Goal: Transaction & Acquisition: Purchase product/service

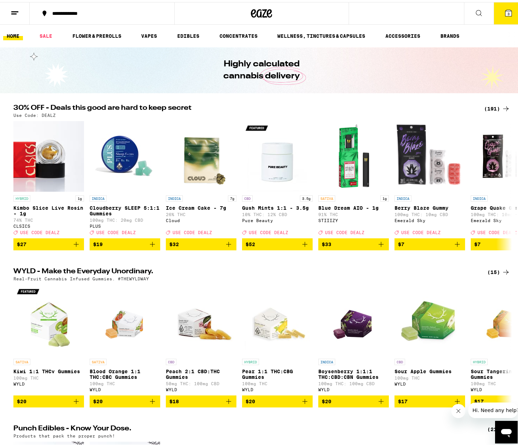
click at [494, 104] on div "(191)" at bounding box center [497, 106] width 26 height 8
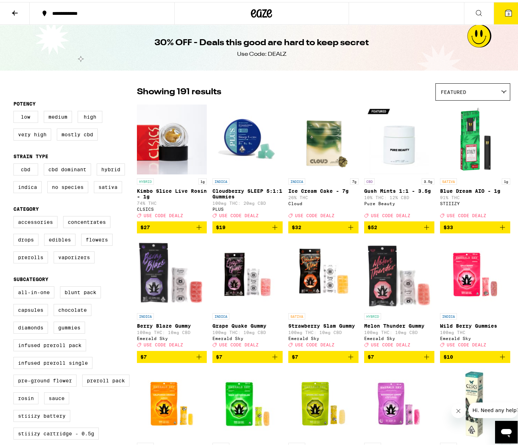
click at [91, 240] on label "Flowers" at bounding box center [96, 238] width 31 height 12
click at [15, 215] on input "Flowers" at bounding box center [15, 215] width 0 height 0
checkbox input "true"
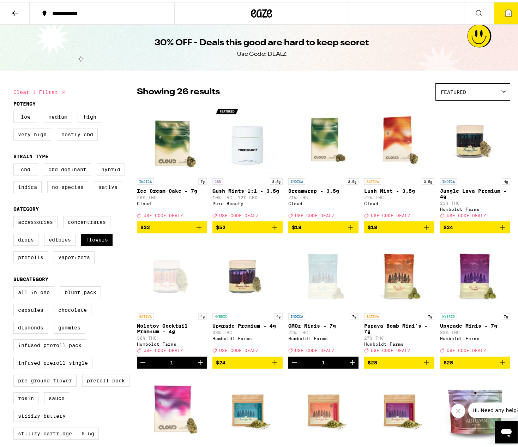
click at [108, 191] on label "Sativa" at bounding box center [108, 185] width 28 height 12
click at [15, 163] on input "Sativa" at bounding box center [15, 162] width 0 height 0
checkbox input "true"
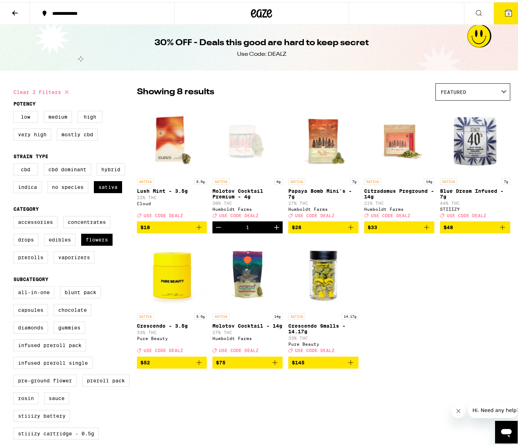
click at [348, 229] on icon "Add to bag" at bounding box center [351, 225] width 8 height 8
click at [348, 229] on icon "Increment" at bounding box center [352, 225] width 8 height 8
click at [106, 169] on label "Hybrid" at bounding box center [111, 167] width 28 height 12
click at [15, 163] on input "Hybrid" at bounding box center [15, 162] width 0 height 0
checkbox input "true"
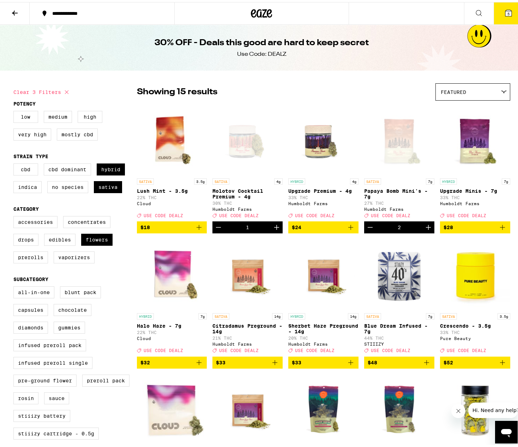
click at [104, 186] on label "Sativa" at bounding box center [108, 185] width 28 height 12
click at [15, 163] on input "Sativa" at bounding box center [15, 162] width 0 height 0
checkbox input "false"
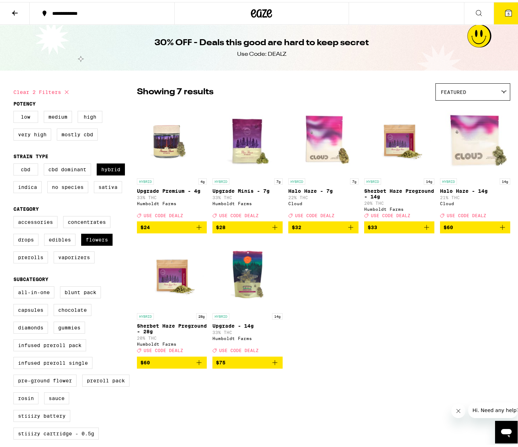
click at [274, 228] on icon "Add to bag" at bounding box center [275, 225] width 8 height 8
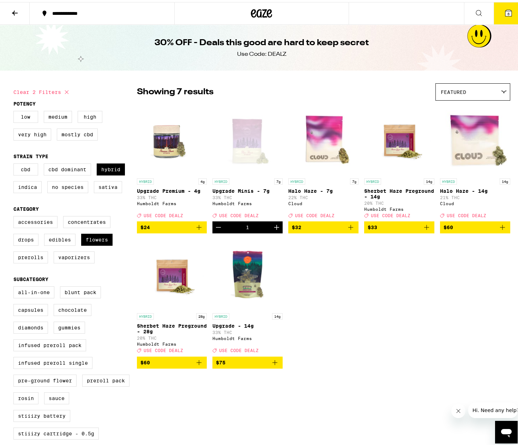
click at [29, 187] on label "Indica" at bounding box center [27, 185] width 28 height 12
click at [15, 163] on input "Indica" at bounding box center [15, 162] width 0 height 0
checkbox input "true"
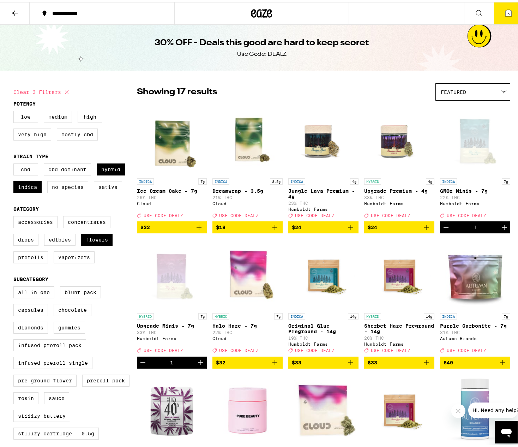
click at [105, 172] on label "Hybrid" at bounding box center [111, 167] width 28 height 12
click at [15, 163] on input "Hybrid" at bounding box center [15, 162] width 0 height 0
checkbox input "false"
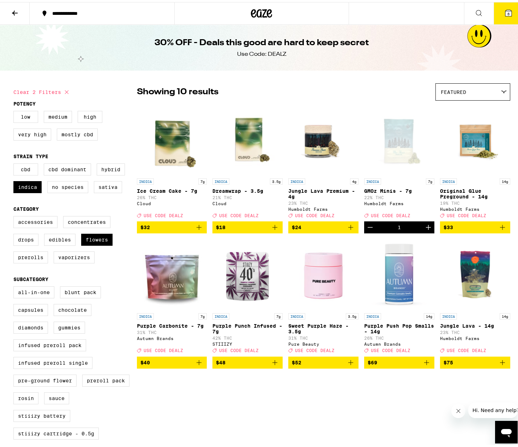
click at [366, 229] on icon "Decrement" at bounding box center [370, 225] width 8 height 8
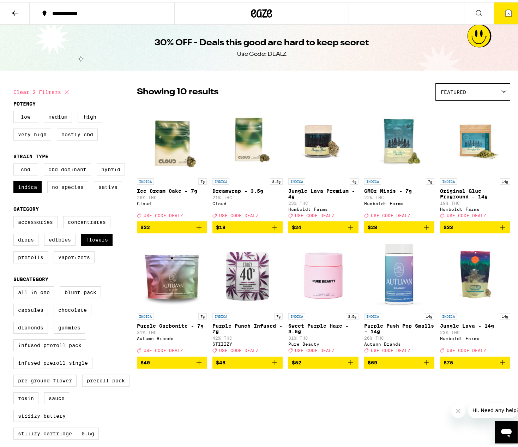
click at [423, 227] on icon "Add to bag" at bounding box center [427, 225] width 8 height 8
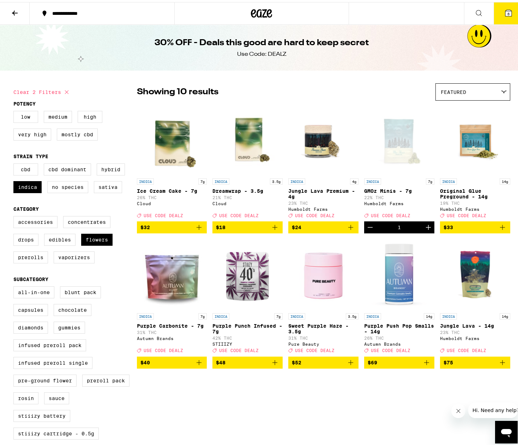
click at [500, 6] on button "6" at bounding box center [509, 11] width 30 height 22
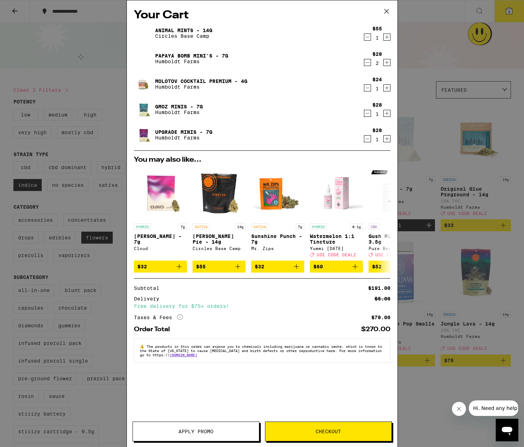
click at [185, 432] on span "Apply Promo" at bounding box center [195, 431] width 35 height 5
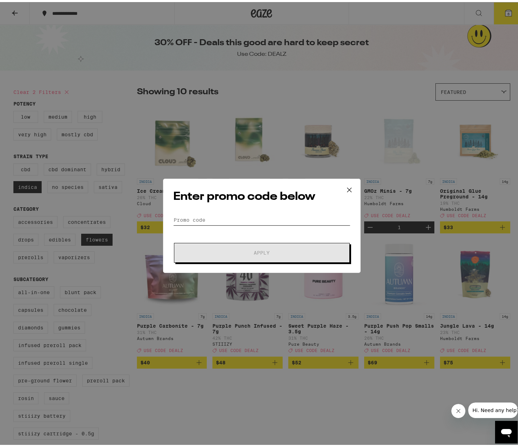
click at [193, 219] on input "Promo Code" at bounding box center [261, 218] width 177 height 11
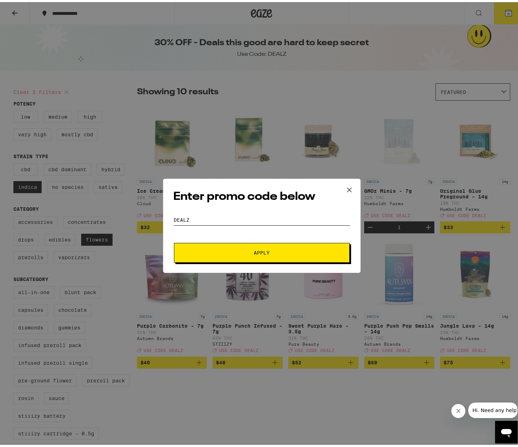
type input "DEALZ"
click at [231, 248] on button "Apply" at bounding box center [262, 251] width 176 height 20
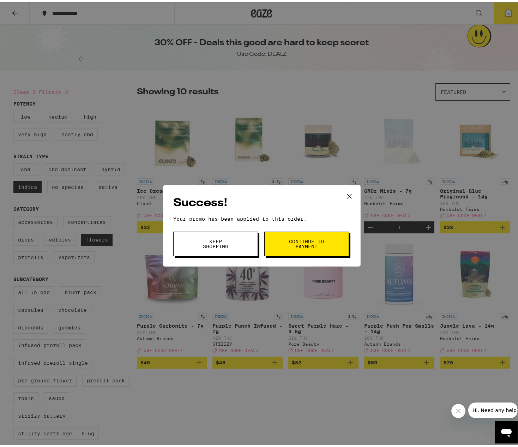
click at [227, 245] on span "Keep Shopping" at bounding box center [216, 242] width 36 height 10
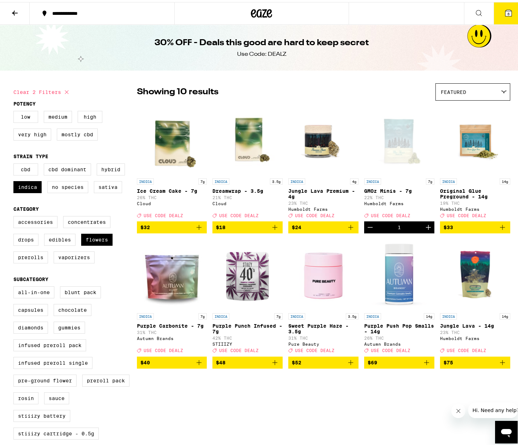
click at [506, 12] on icon at bounding box center [509, 11] width 6 height 6
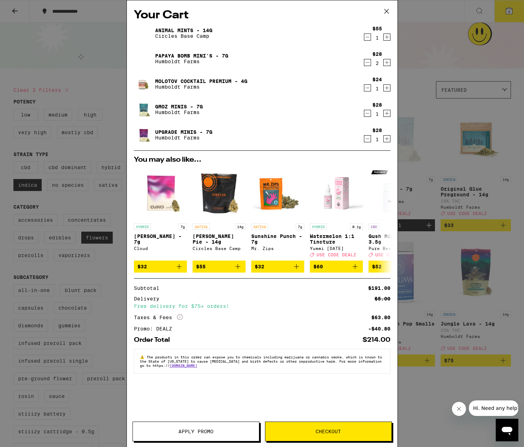
click at [368, 36] on icon "Decrement" at bounding box center [367, 37] width 6 height 8
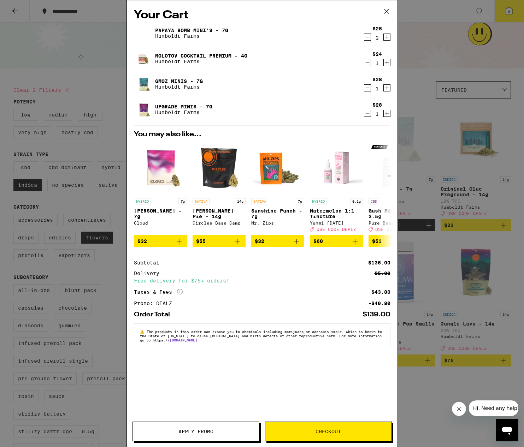
click at [370, 59] on icon "Decrement" at bounding box center [367, 62] width 6 height 8
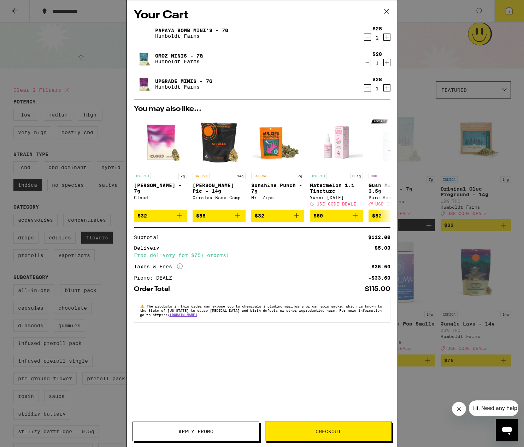
click at [389, 9] on icon at bounding box center [386, 11] width 11 height 11
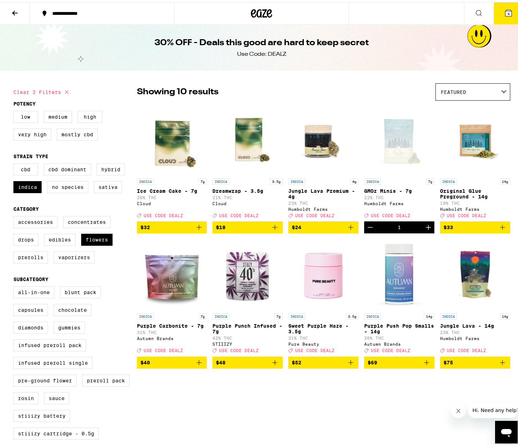
click at [272, 228] on icon "Add to bag" at bounding box center [275, 225] width 8 height 8
click at [369, 229] on icon "Decrement" at bounding box center [370, 225] width 8 height 8
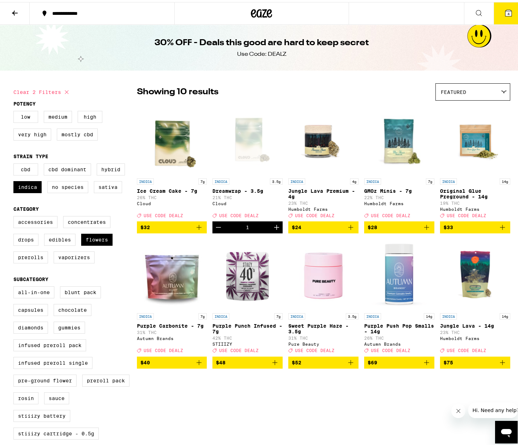
click at [108, 169] on label "Hybrid" at bounding box center [111, 167] width 28 height 12
click at [15, 163] on input "Hybrid" at bounding box center [15, 162] width 0 height 0
checkbox input "true"
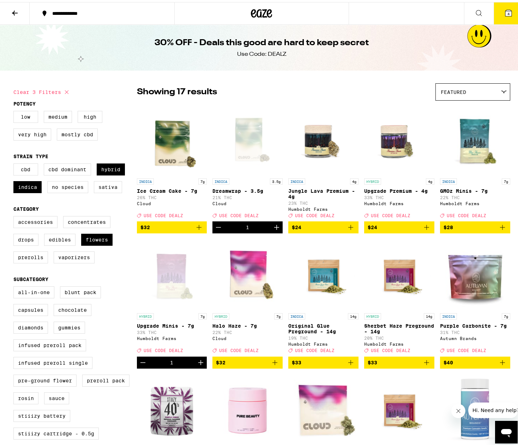
click at [25, 186] on label "Indica" at bounding box center [27, 185] width 28 height 12
click at [15, 163] on input "Indica" at bounding box center [15, 162] width 0 height 0
checkbox input "false"
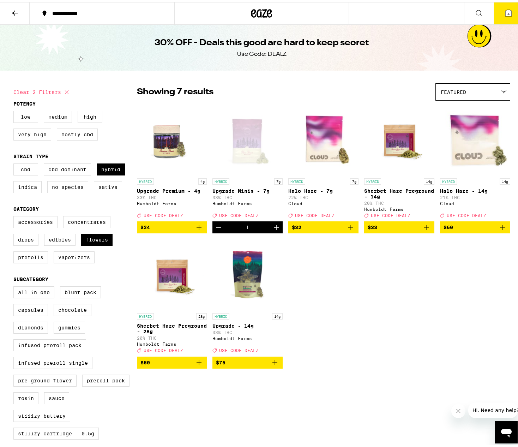
click at [195, 228] on icon "Add to bag" at bounding box center [199, 225] width 8 height 8
click at [102, 190] on label "Sativa" at bounding box center [108, 185] width 28 height 12
click at [15, 163] on input "Sativa" at bounding box center [15, 162] width 0 height 0
checkbox input "true"
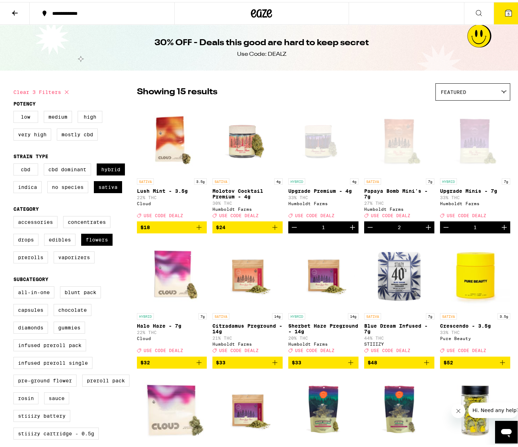
click at [106, 169] on label "Hybrid" at bounding box center [111, 167] width 28 height 12
click at [15, 163] on input "Hybrid" at bounding box center [15, 162] width 0 height 0
checkbox input "false"
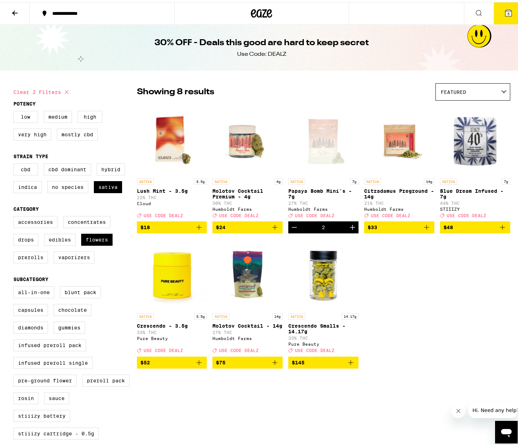
click at [507, 12] on icon at bounding box center [509, 11] width 6 height 6
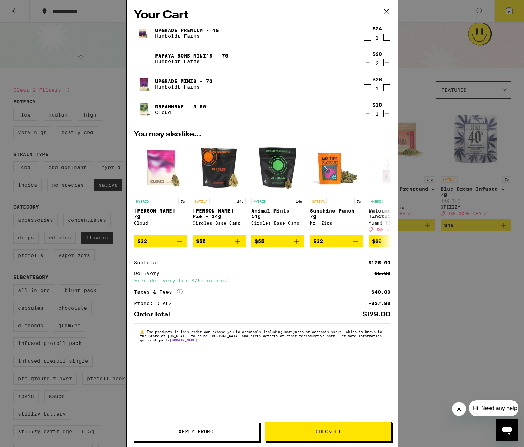
click at [176, 31] on link "Upgrade Premium - 4g" at bounding box center [187, 31] width 64 height 6
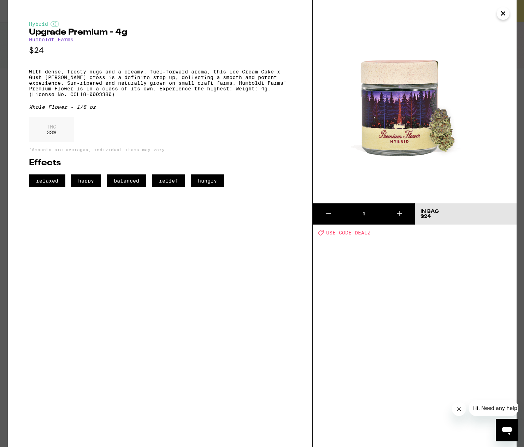
click at [503, 14] on icon "Close" at bounding box center [503, 14] width 4 height 4
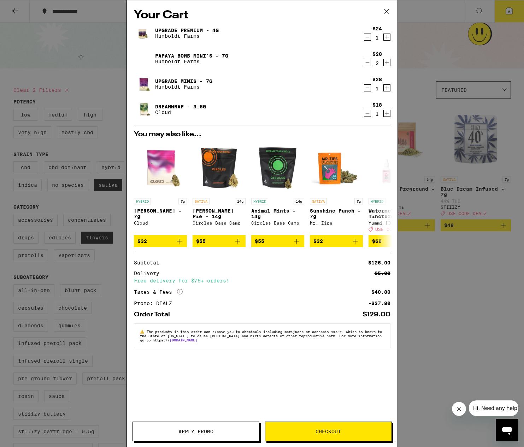
click at [170, 34] on p "Humboldt Farms" at bounding box center [187, 36] width 64 height 6
click at [172, 28] on link "Upgrade Premium - 4g" at bounding box center [187, 31] width 64 height 6
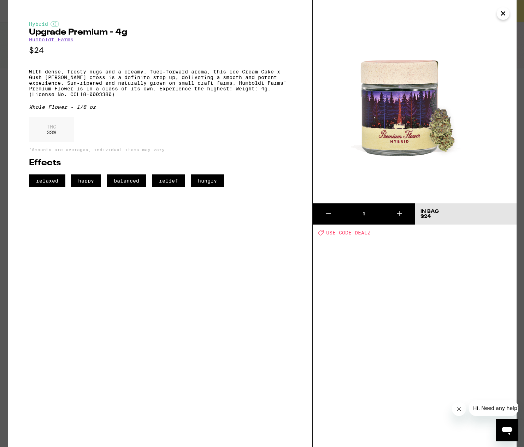
click at [503, 11] on icon "Close" at bounding box center [503, 13] width 8 height 11
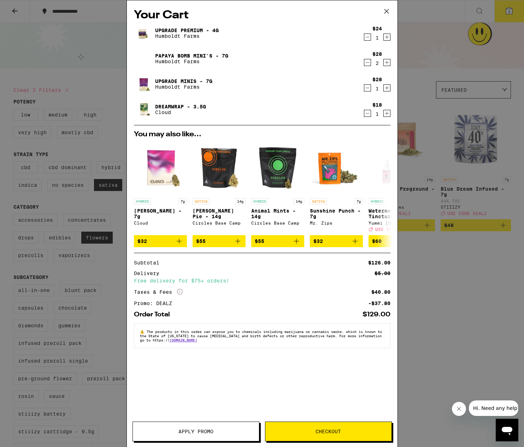
click at [194, 53] on link "Papaya Bomb Mini's - 7g" at bounding box center [191, 56] width 73 height 6
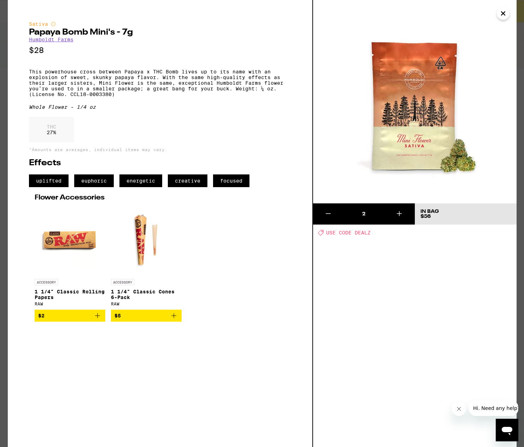
click at [505, 14] on icon "Close" at bounding box center [503, 13] width 8 height 11
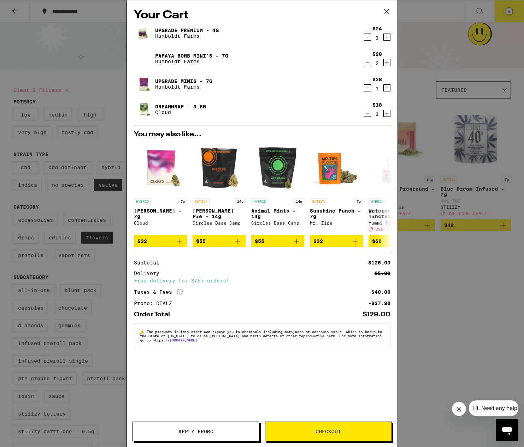
click at [182, 81] on link "Upgrade Minis - 7g" at bounding box center [183, 81] width 57 height 6
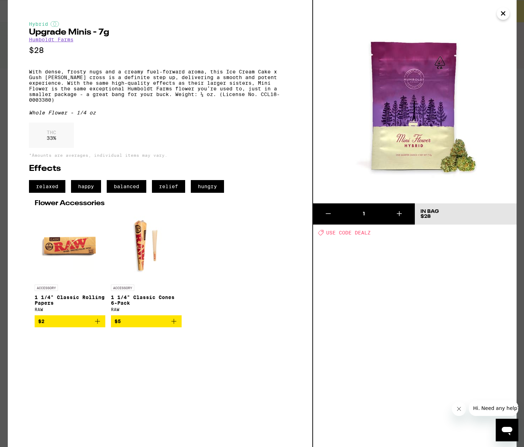
click at [505, 14] on icon "Close" at bounding box center [503, 13] width 8 height 11
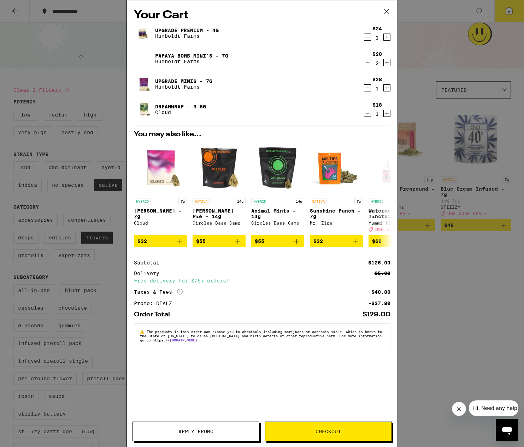
click at [162, 106] on link "Dreamwrap - 3.5g" at bounding box center [180, 107] width 51 height 6
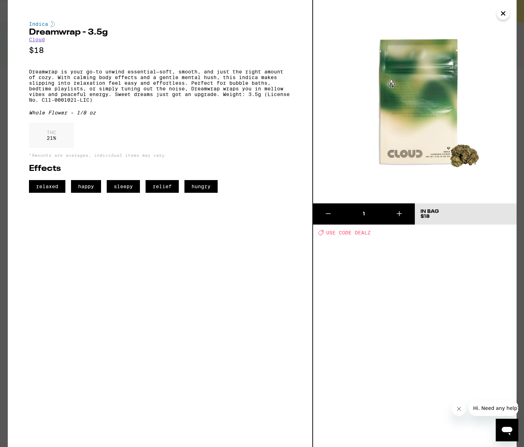
click at [501, 12] on icon "Close" at bounding box center [503, 14] width 4 height 4
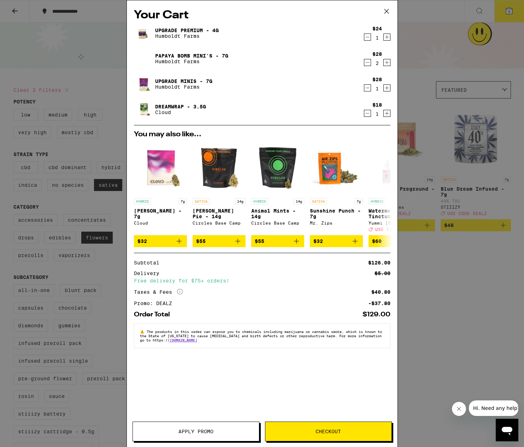
click at [384, 12] on icon at bounding box center [386, 11] width 11 height 11
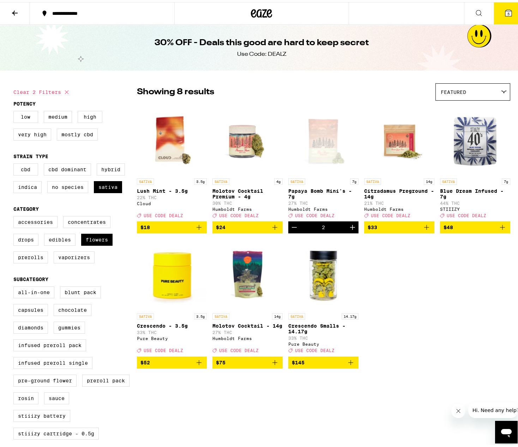
click at [10, 189] on div "Clear 2 filters Potency Low Medium High Very High Mostly CBD Strain Type CBD CB…" at bounding box center [262, 377] width 508 height 602
click at [25, 186] on label "Indica" at bounding box center [27, 185] width 28 height 12
click at [15, 163] on input "Indica" at bounding box center [15, 162] width 0 height 0
checkbox input "true"
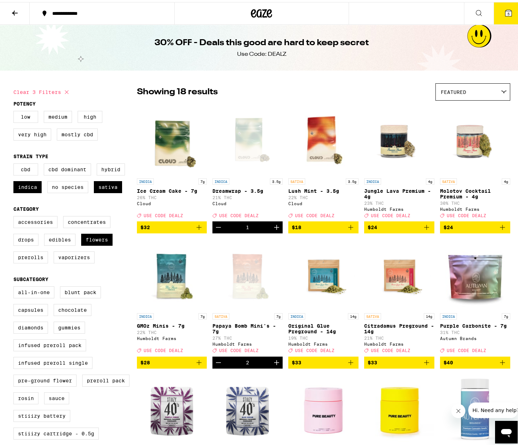
click at [117, 187] on label "Sativa" at bounding box center [108, 185] width 28 height 12
click at [15, 163] on input "Sativa" at bounding box center [15, 162] width 0 height 0
checkbox input "false"
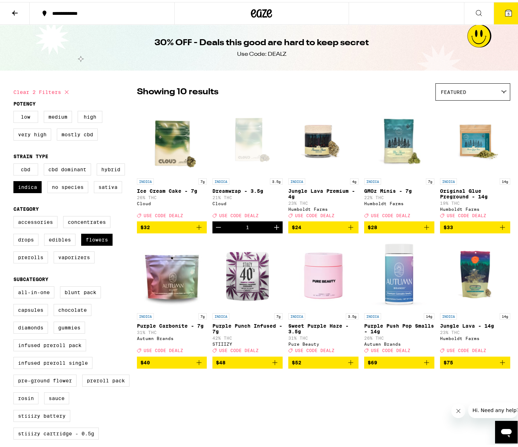
click at [12, 11] on icon at bounding box center [15, 11] width 8 height 8
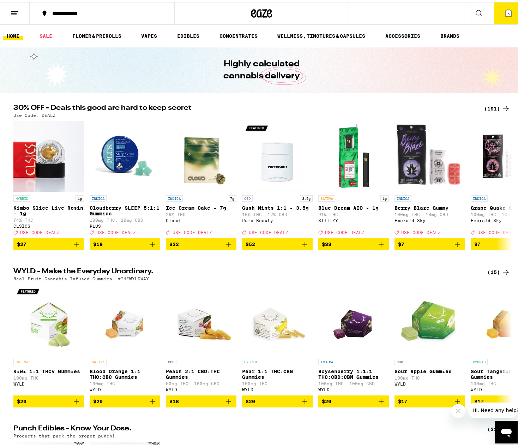
scroll to position [706, 0]
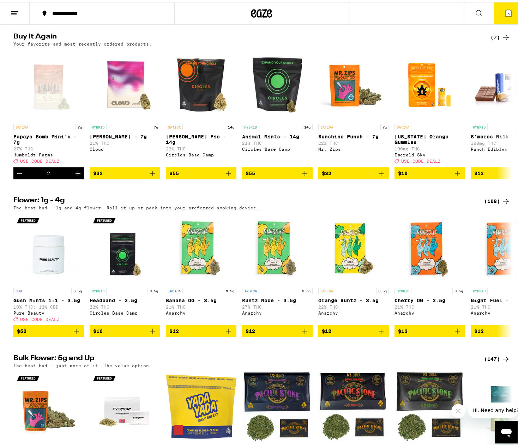
click at [502, 40] on icon at bounding box center [506, 35] width 8 height 8
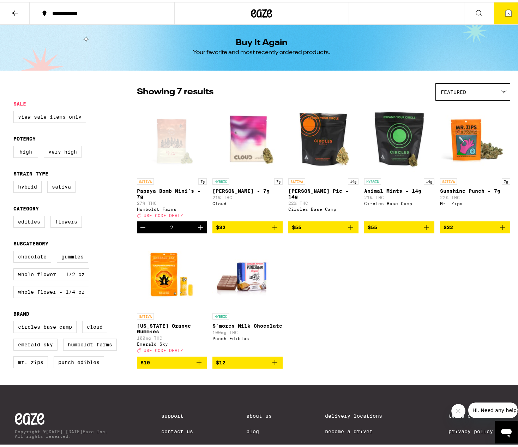
click at [496, 11] on button "5" at bounding box center [509, 11] width 30 height 22
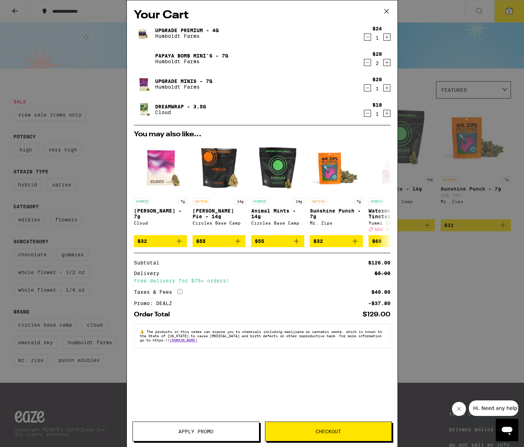
click at [386, 10] on icon at bounding box center [386, 11] width 11 height 11
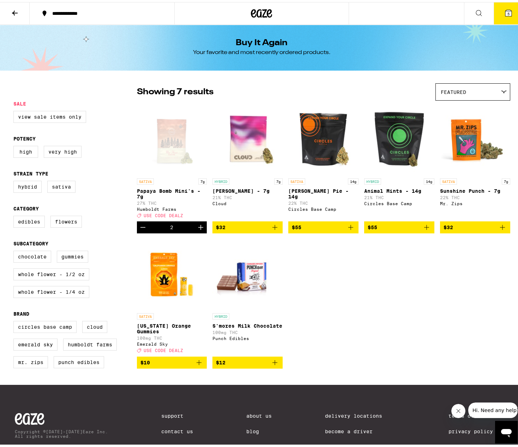
click at [17, 7] on icon at bounding box center [15, 11] width 8 height 8
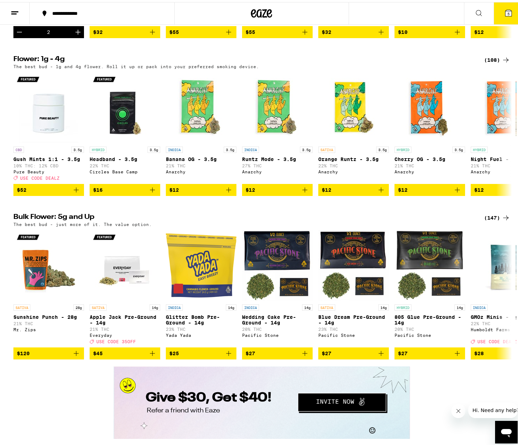
click at [502, 62] on icon at bounding box center [506, 58] width 8 height 8
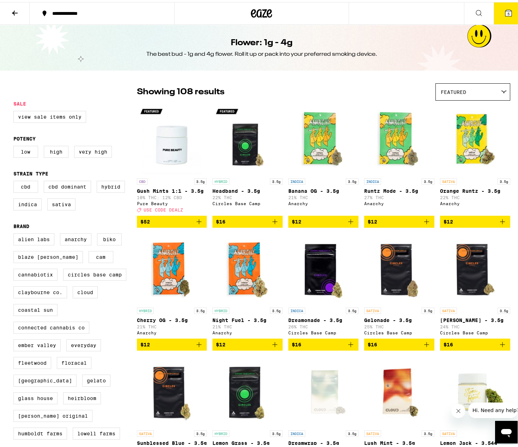
click at [57, 202] on label "Sativa" at bounding box center [61, 202] width 28 height 12
click at [15, 180] on input "Sativa" at bounding box center [15, 180] width 0 height 0
checkbox input "true"
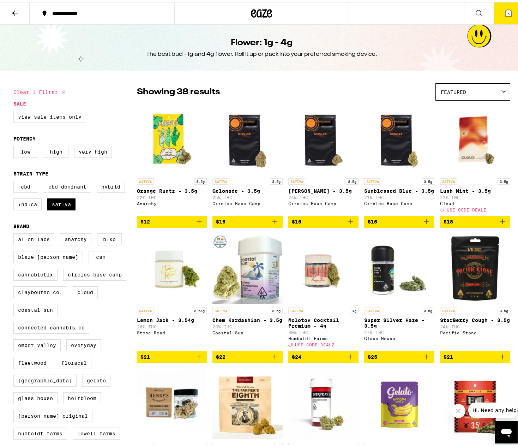
click at [103, 187] on label "Hybrid" at bounding box center [111, 185] width 28 height 12
click at [15, 180] on input "Hybrid" at bounding box center [15, 180] width 0 height 0
checkbox input "true"
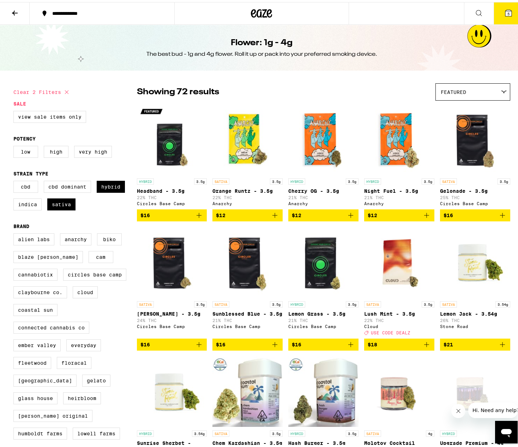
click at [60, 204] on label "Sativa" at bounding box center [61, 202] width 28 height 12
click at [15, 180] on input "Sativa" at bounding box center [15, 180] width 0 height 0
checkbox input "false"
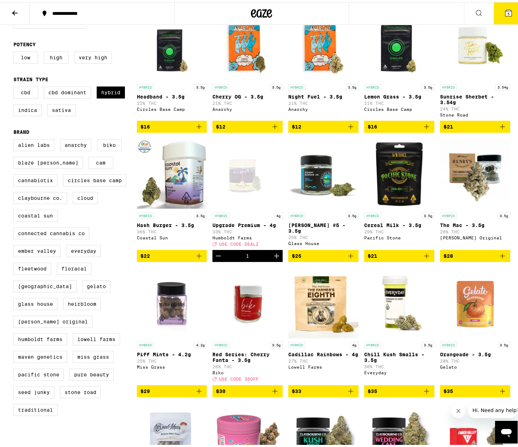
scroll to position [47, 0]
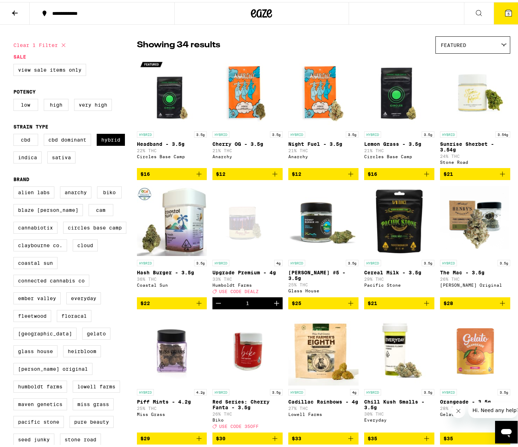
click at [506, 8] on icon at bounding box center [509, 11] width 6 height 6
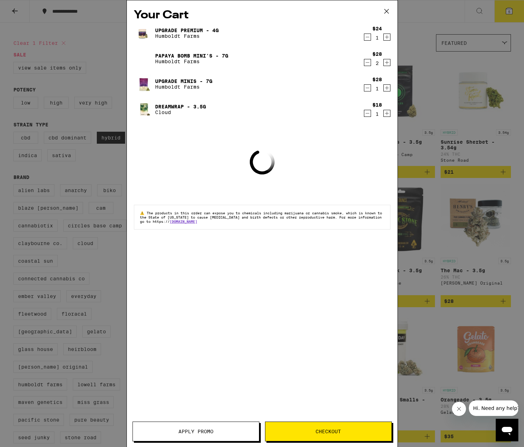
click at [385, 9] on icon at bounding box center [386, 11] width 11 height 11
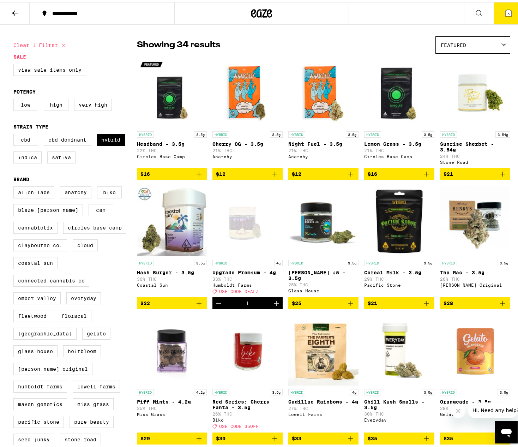
click at [21, 161] on label "Indica" at bounding box center [27, 155] width 28 height 12
click at [15, 133] on input "Indica" at bounding box center [15, 133] width 0 height 0
checkbox input "true"
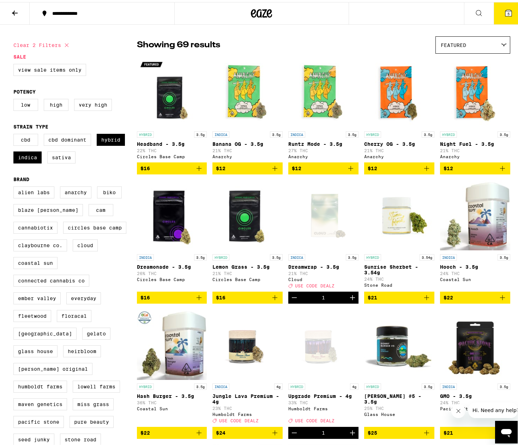
click at [110, 140] on label "Hybrid" at bounding box center [111, 138] width 28 height 12
click at [15, 133] on input "Hybrid" at bounding box center [15, 133] width 0 height 0
checkbox input "false"
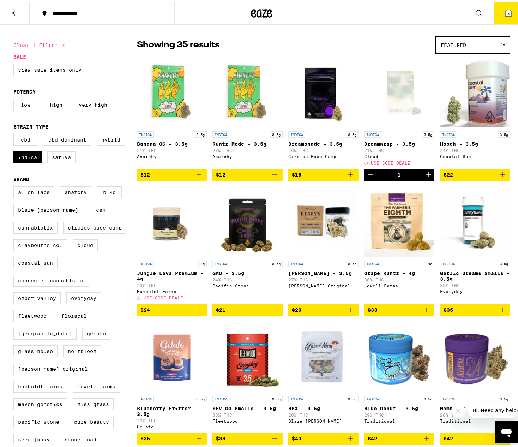
click at [507, 9] on icon at bounding box center [509, 11] width 6 height 6
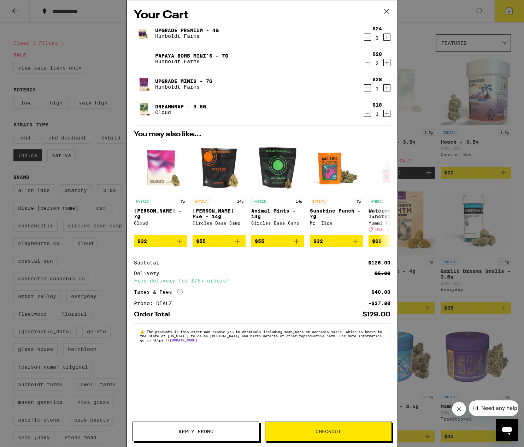
click at [387, 11] on icon at bounding box center [386, 11] width 11 height 11
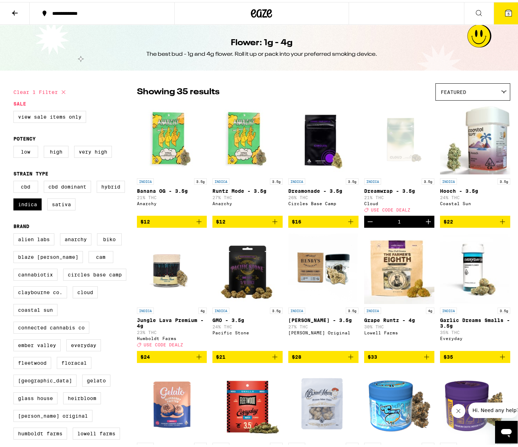
click at [506, 10] on icon at bounding box center [509, 11] width 6 height 6
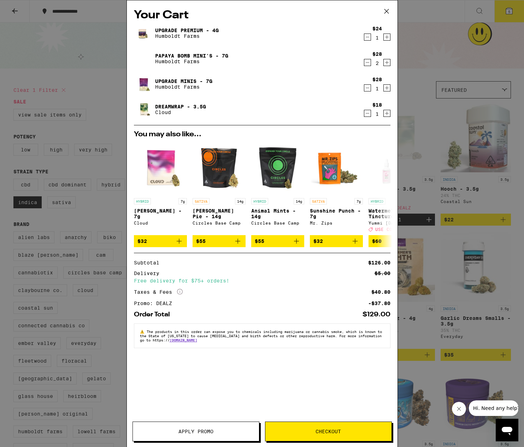
click at [383, 11] on icon at bounding box center [386, 11] width 11 height 11
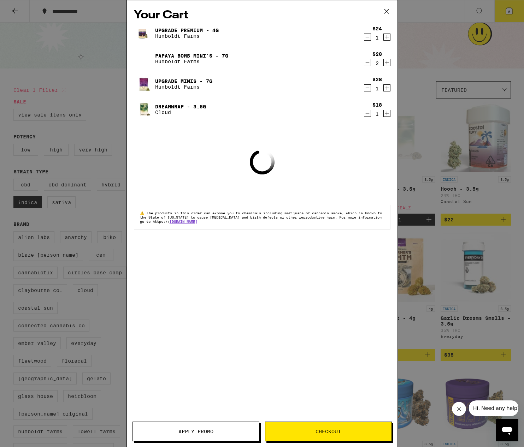
click at [389, 10] on icon at bounding box center [386, 11] width 11 height 11
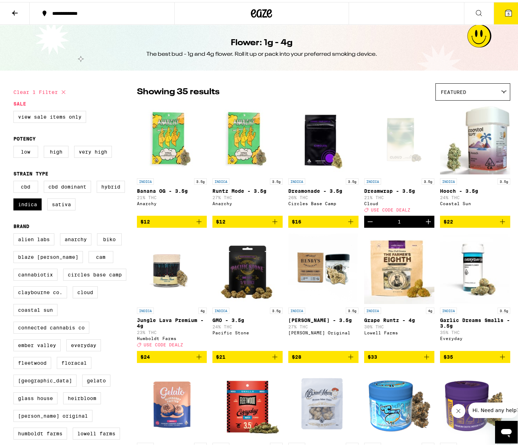
click at [14, 8] on icon at bounding box center [15, 11] width 8 height 8
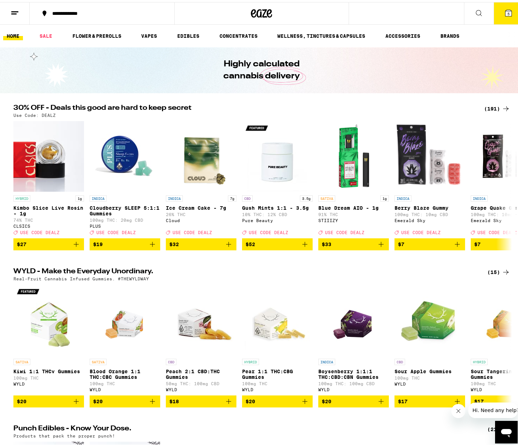
click at [497, 107] on div "(191)" at bounding box center [497, 106] width 26 height 8
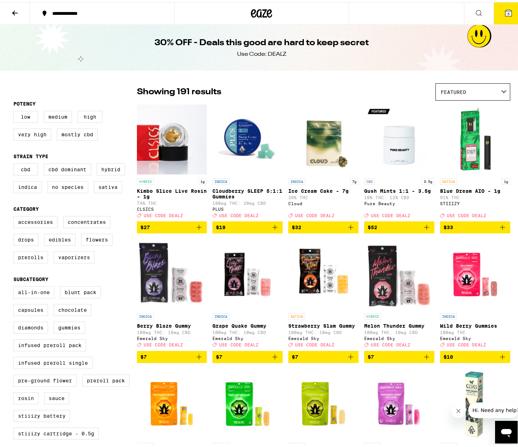
click at [23, 189] on label "Indica" at bounding box center [27, 185] width 28 height 12
click at [15, 163] on input "Indica" at bounding box center [15, 162] width 0 height 0
checkbox input "true"
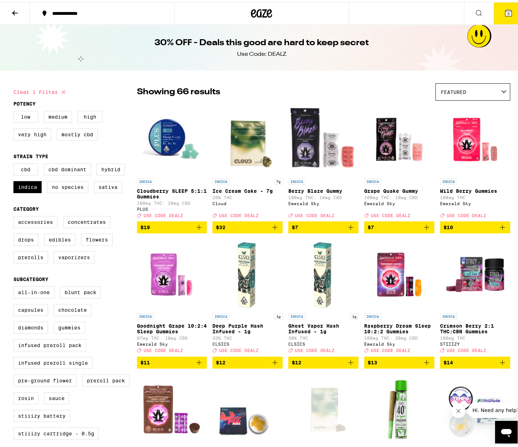
click at [103, 243] on label "Flowers" at bounding box center [96, 238] width 31 height 12
click at [15, 215] on input "Flowers" at bounding box center [15, 215] width 0 height 0
checkbox input "true"
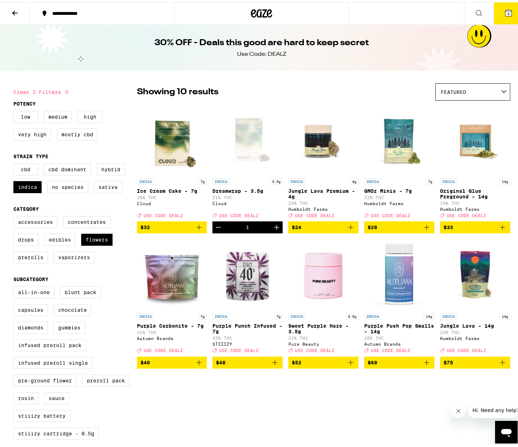
click at [508, 10] on span "5" at bounding box center [509, 12] width 2 height 4
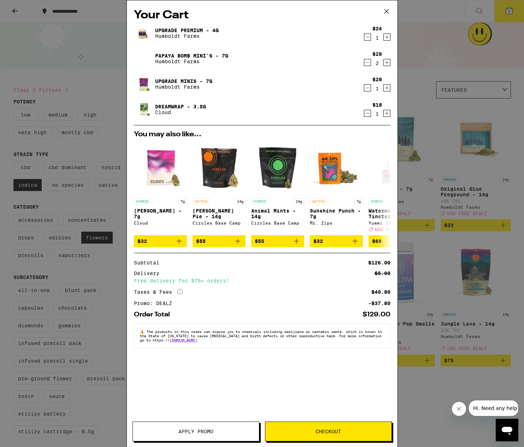
click at [389, 11] on icon at bounding box center [386, 11] width 11 height 11
